Goal: Information Seeking & Learning: Learn about a topic

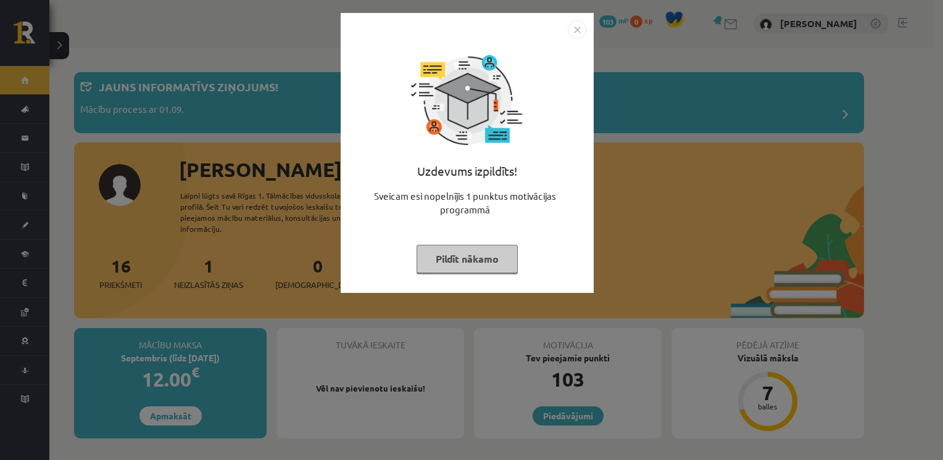
click at [574, 27] on img "Close" at bounding box center [577, 29] width 19 height 19
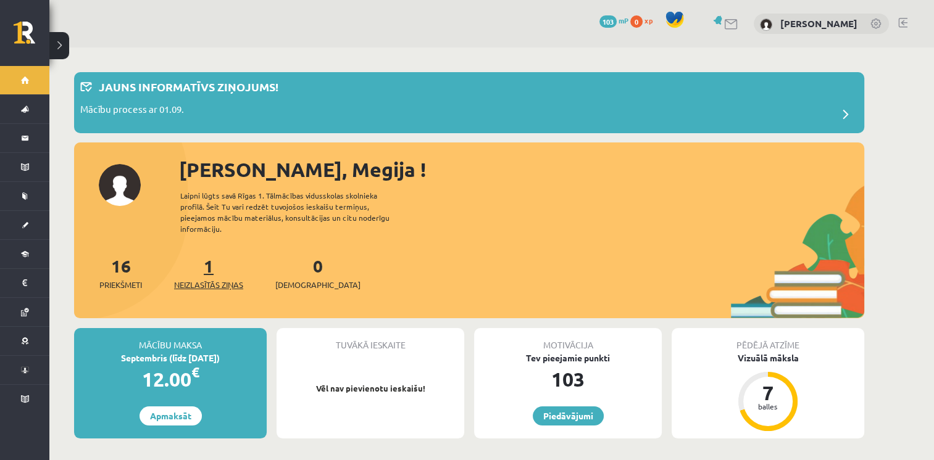
click at [212, 260] on link "1 Neizlasītās ziņas" at bounding box center [208, 273] width 69 height 36
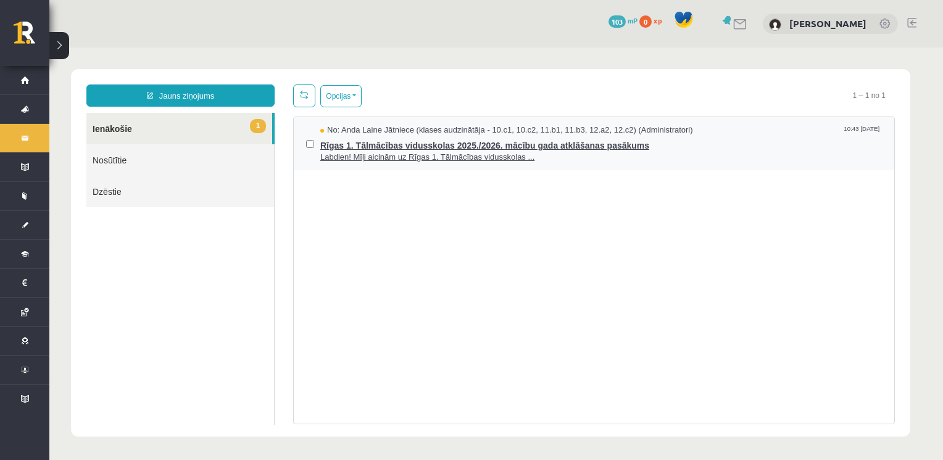
click at [565, 149] on span "Rīgas 1. Tālmācības vidusskolas 2025./2026. mācību gada atklāšanas pasākums" at bounding box center [601, 143] width 562 height 15
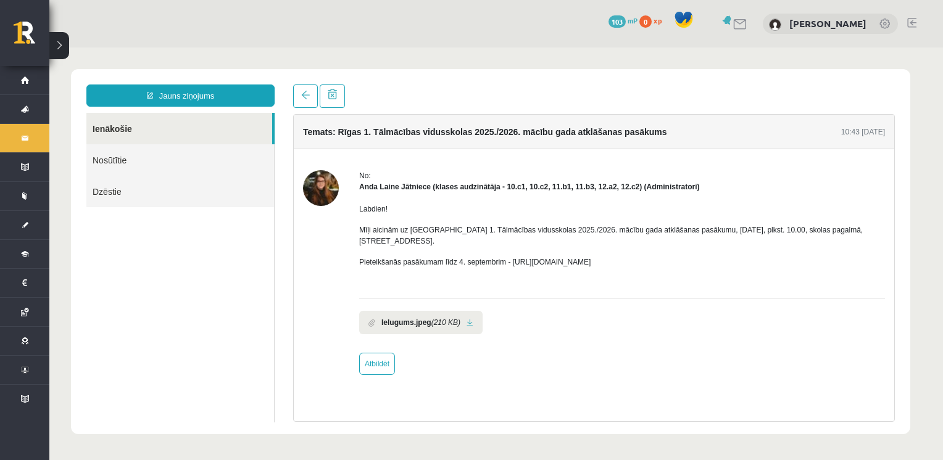
click at [467, 319] on link at bounding box center [470, 323] width 7 height 8
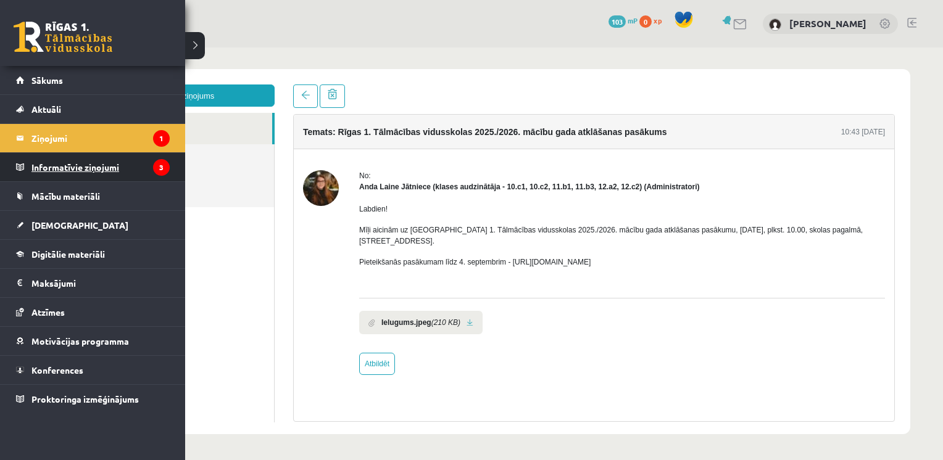
click at [69, 168] on legend "Informatīvie ziņojumi 3" at bounding box center [100, 167] width 138 height 28
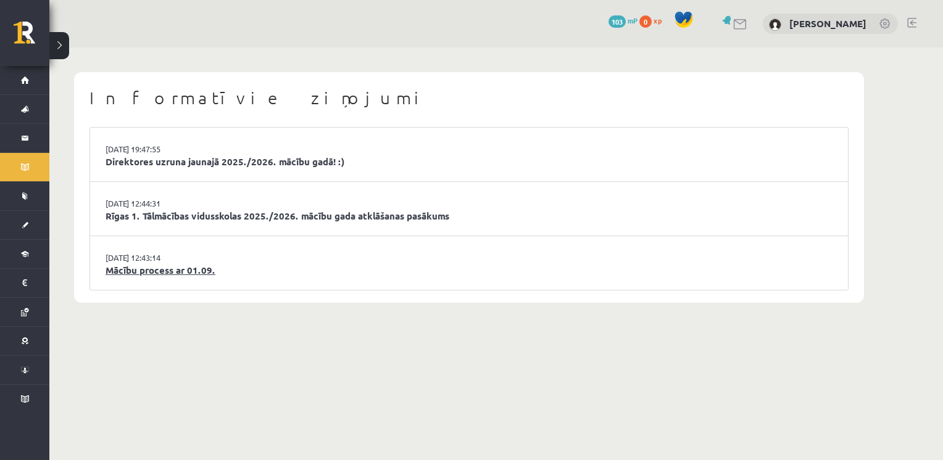
click at [151, 273] on link "Mācību process ar 01.09." at bounding box center [469, 270] width 727 height 14
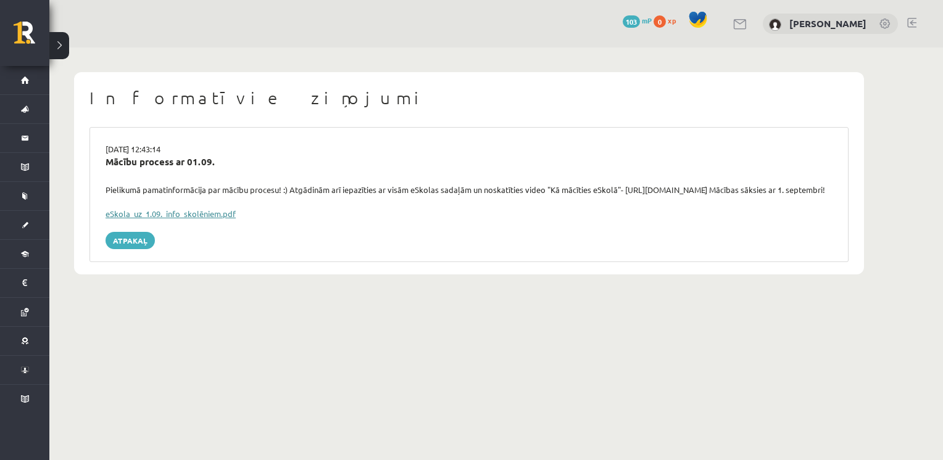
click at [159, 219] on link "eSkola_uz_1.09._info_skolēniem.pdf" at bounding box center [171, 214] width 130 height 10
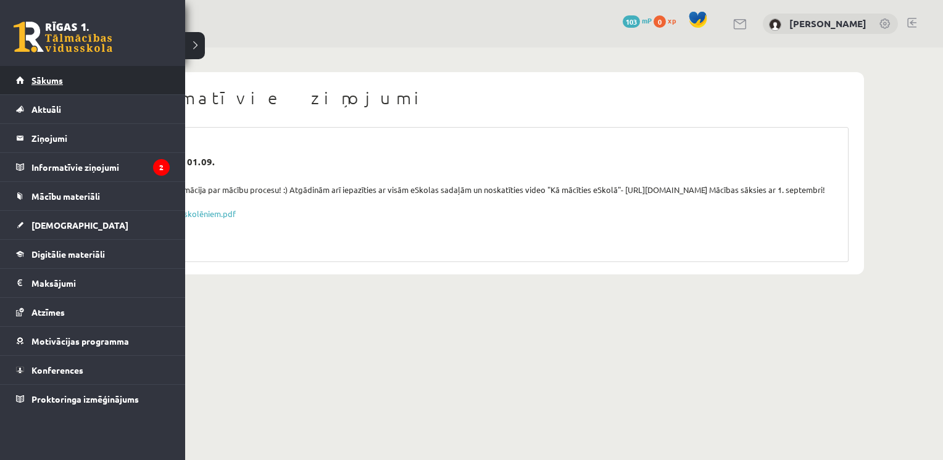
click at [39, 73] on link "Sākums" at bounding box center [93, 80] width 154 height 28
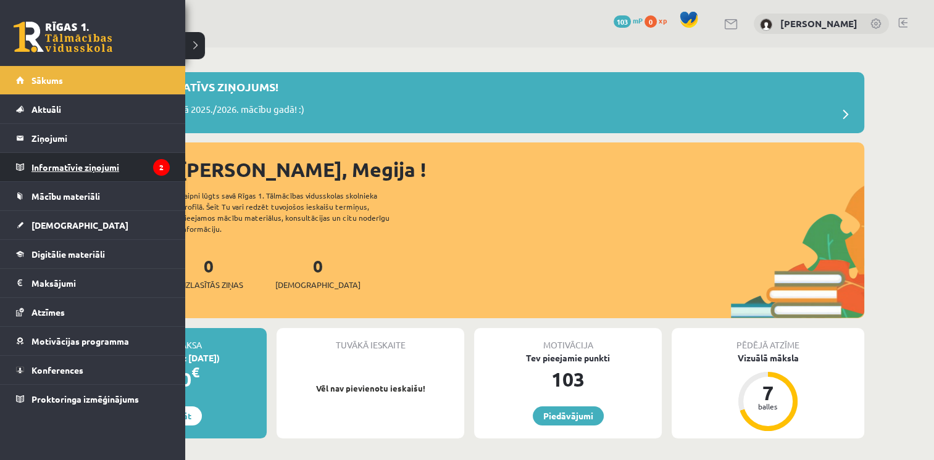
click at [112, 159] on legend "Informatīvie ziņojumi 2" at bounding box center [100, 167] width 138 height 28
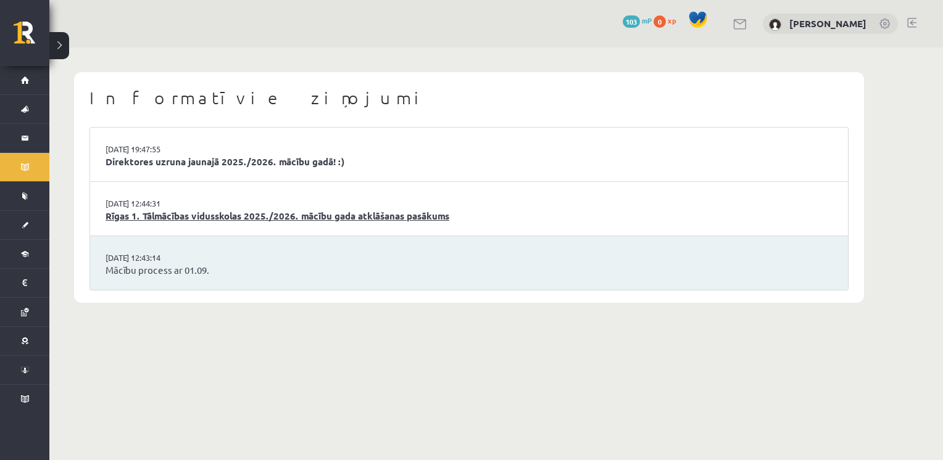
click at [196, 217] on link "Rīgas 1. Tālmācības vidusskolas 2025./2026. mācību gada atklāšanas pasākums" at bounding box center [469, 216] width 727 height 14
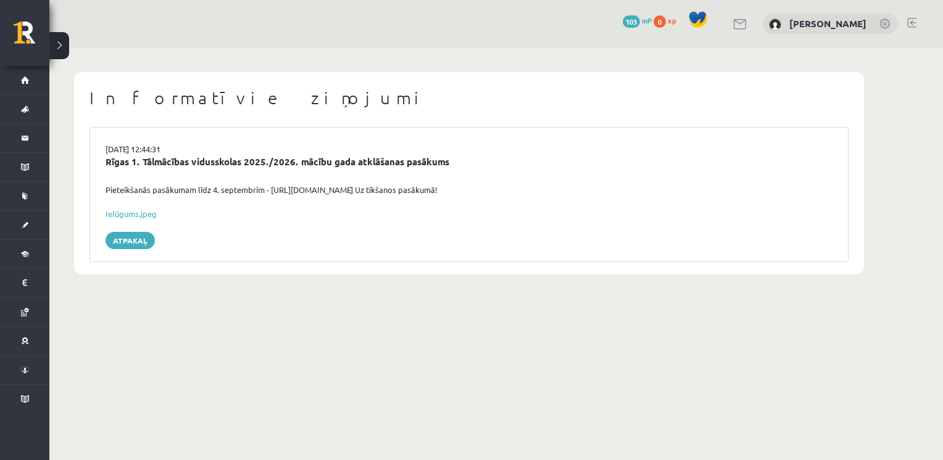
click at [62, 46] on button at bounding box center [59, 45] width 20 height 27
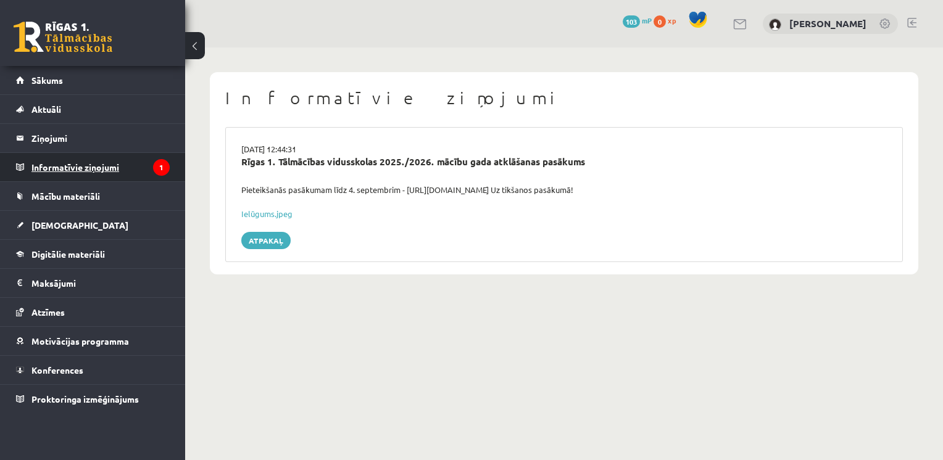
click at [126, 160] on legend "Informatīvie ziņojumi 1" at bounding box center [100, 167] width 138 height 28
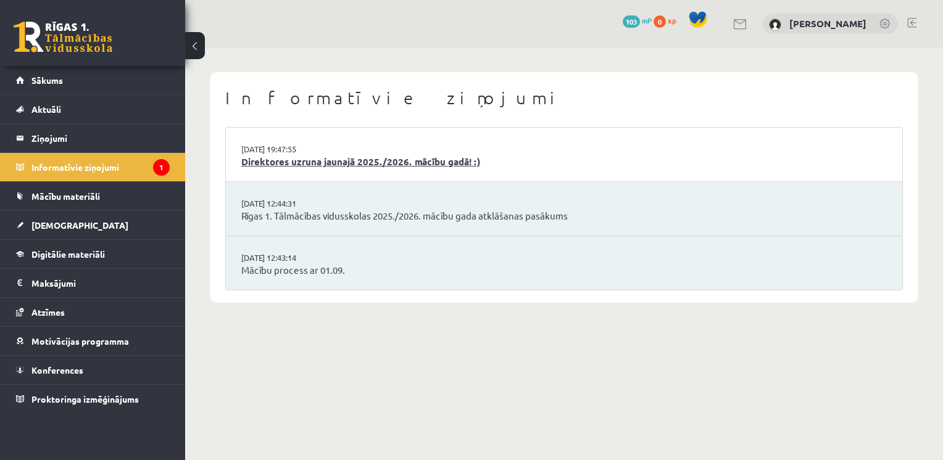
click at [259, 161] on link "Direktores uzruna jaunajā 2025./2026. mācību gadā! :)" at bounding box center [563, 162] width 645 height 14
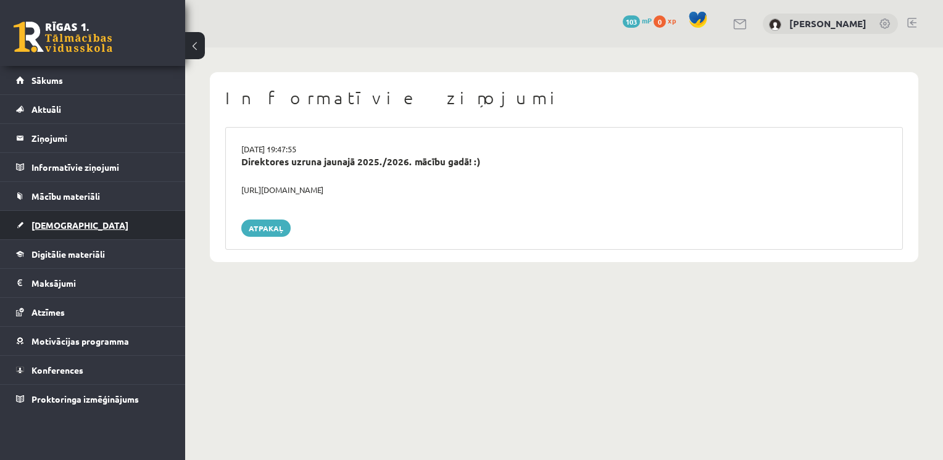
click at [52, 218] on link "[DEMOGRAPHIC_DATA]" at bounding box center [93, 225] width 154 height 28
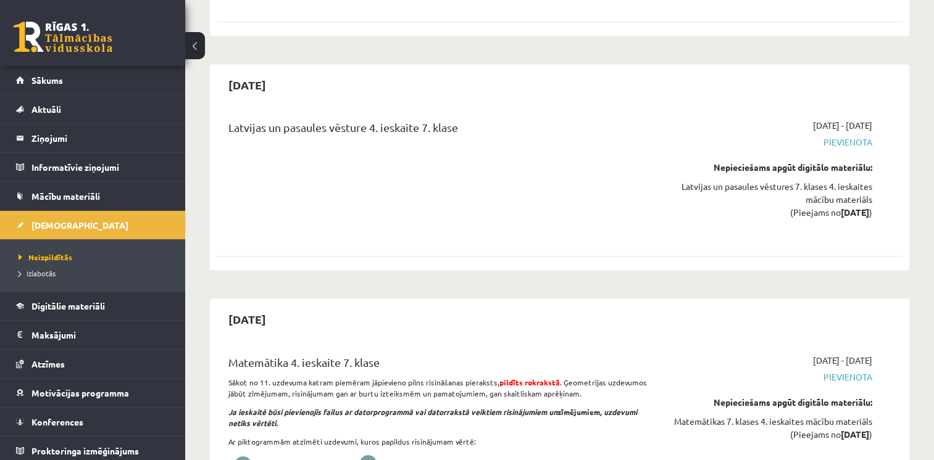
scroll to position [2073, 0]
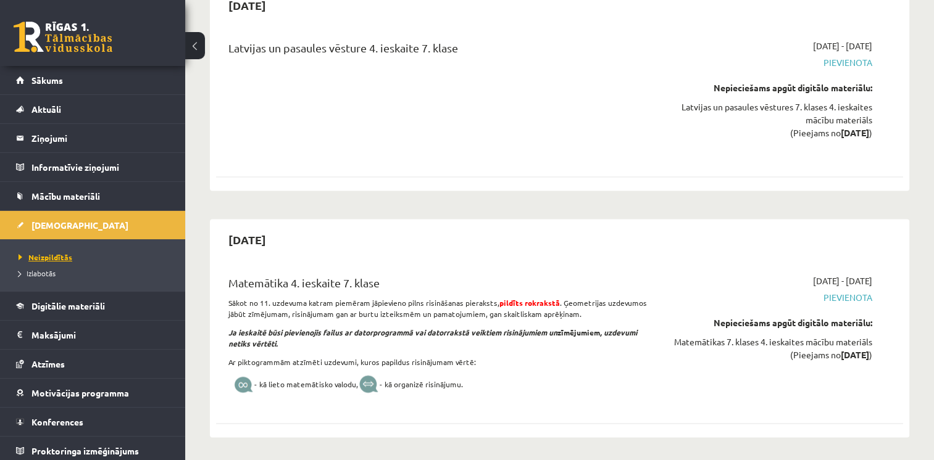
click at [49, 255] on span "Neizpildītās" at bounding box center [46, 257] width 54 height 10
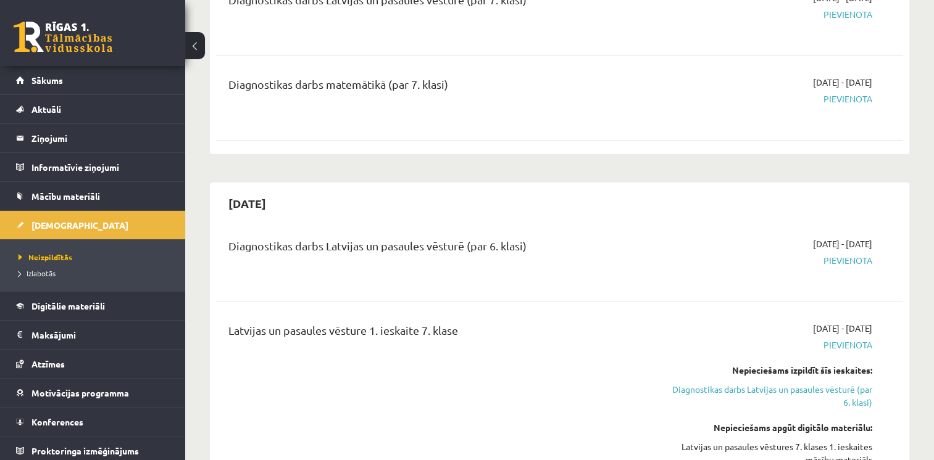
scroll to position [0, 0]
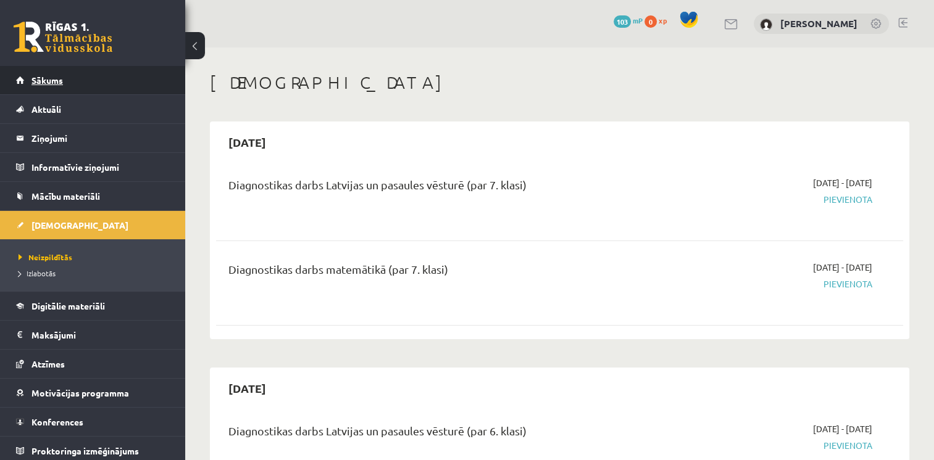
click at [69, 86] on link "Sākums" at bounding box center [93, 80] width 154 height 28
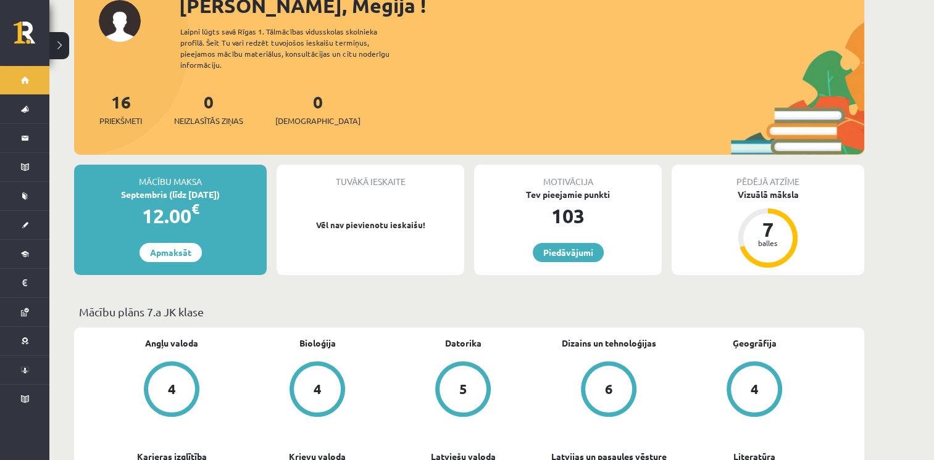
scroll to position [130, 0]
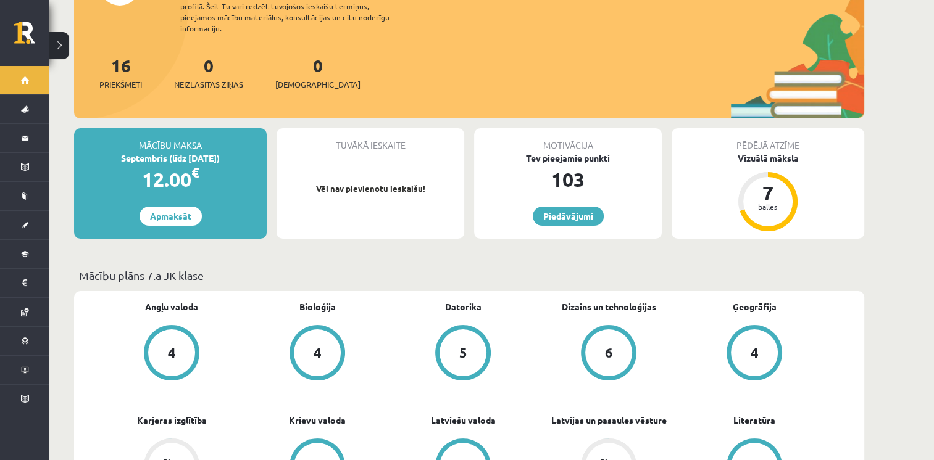
click at [639, 361] on link "6" at bounding box center [609, 354] width 146 height 58
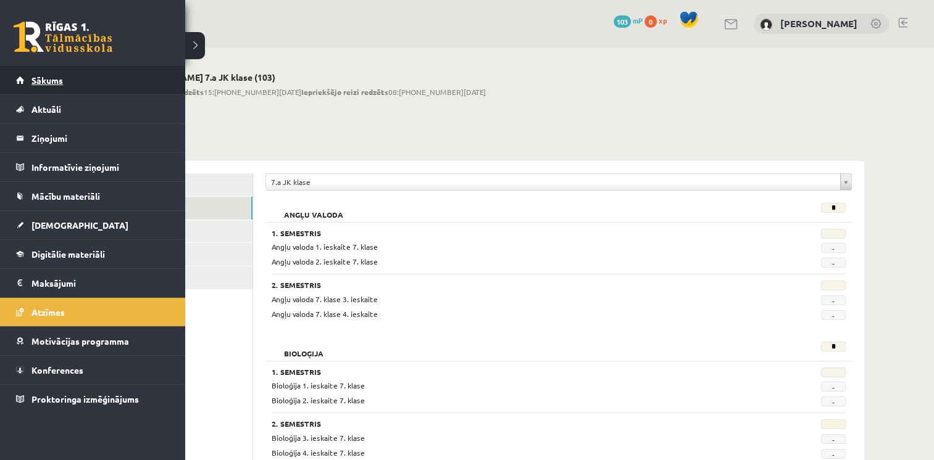
click at [52, 78] on span "Sākums" at bounding box center [46, 80] width 31 height 11
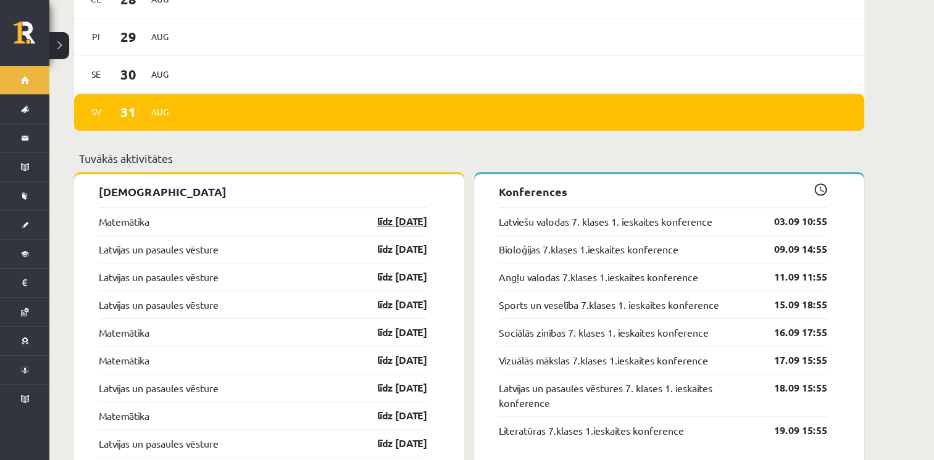
scroll to position [1110, 0]
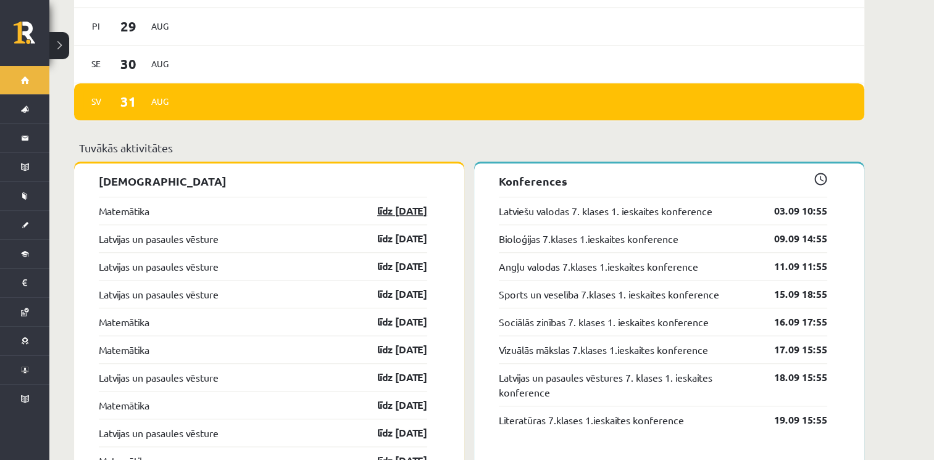
click at [407, 204] on link "līdz [DATE]" at bounding box center [391, 211] width 72 height 15
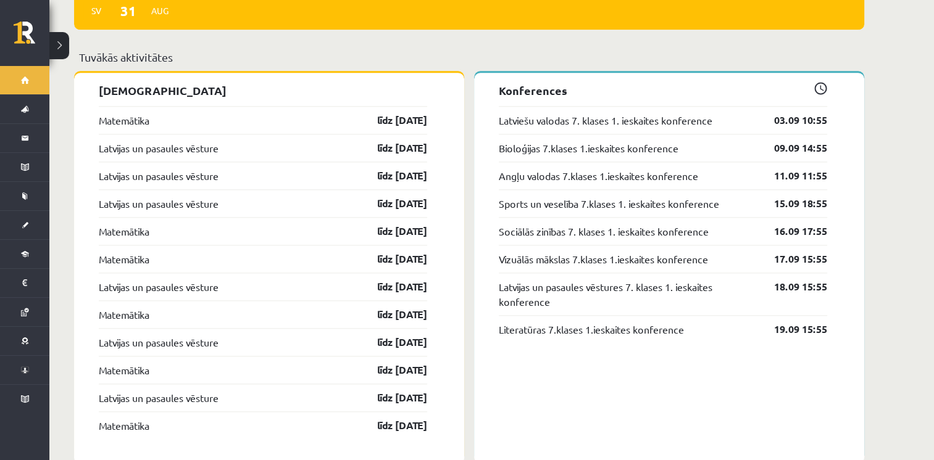
scroll to position [1203, 0]
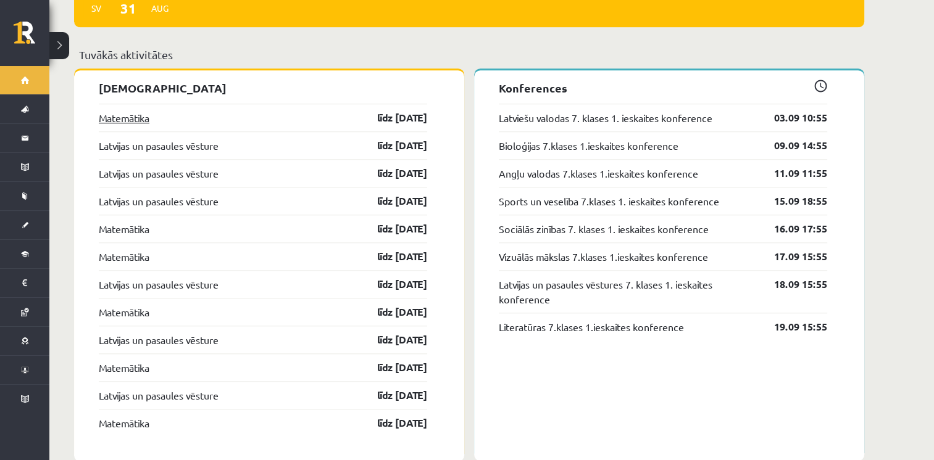
click at [119, 110] on link "Matemātika" at bounding box center [124, 117] width 51 height 15
click at [380, 114] on link "līdz 07.09.25" at bounding box center [391, 117] width 72 height 15
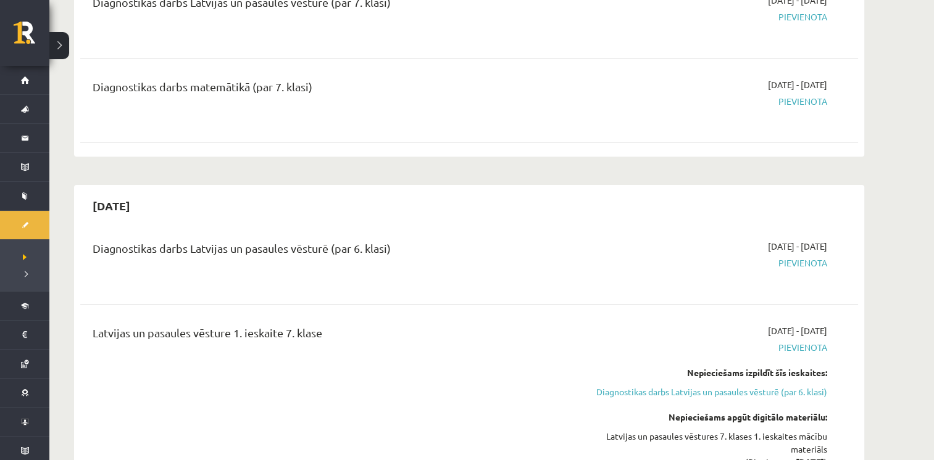
scroll to position [202, 0]
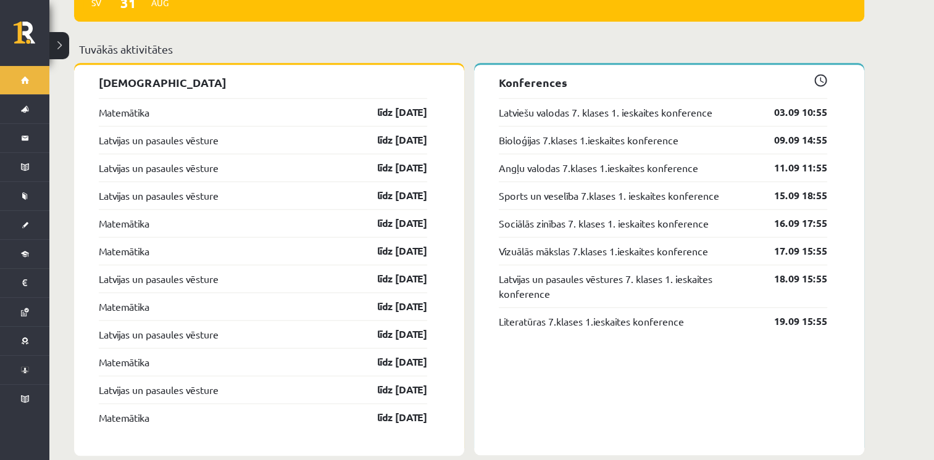
scroll to position [1202, 0]
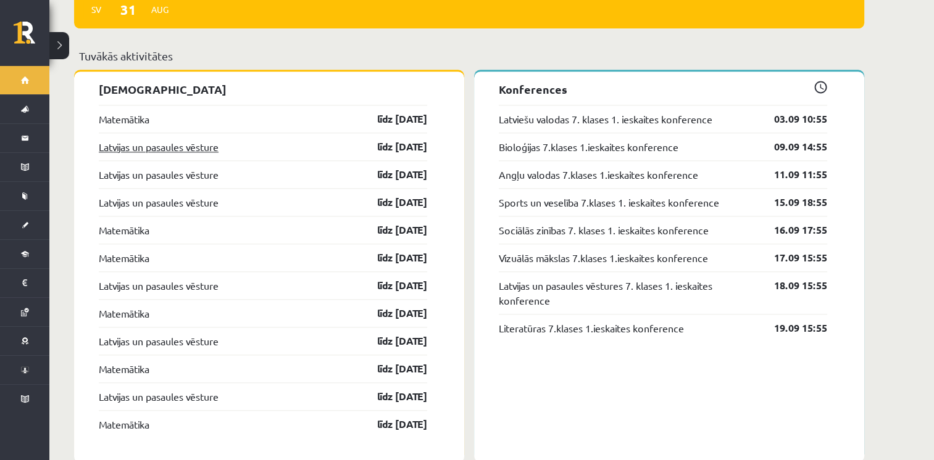
click at [178, 139] on link "Latvijas un pasaules vēsture" at bounding box center [159, 146] width 120 height 15
